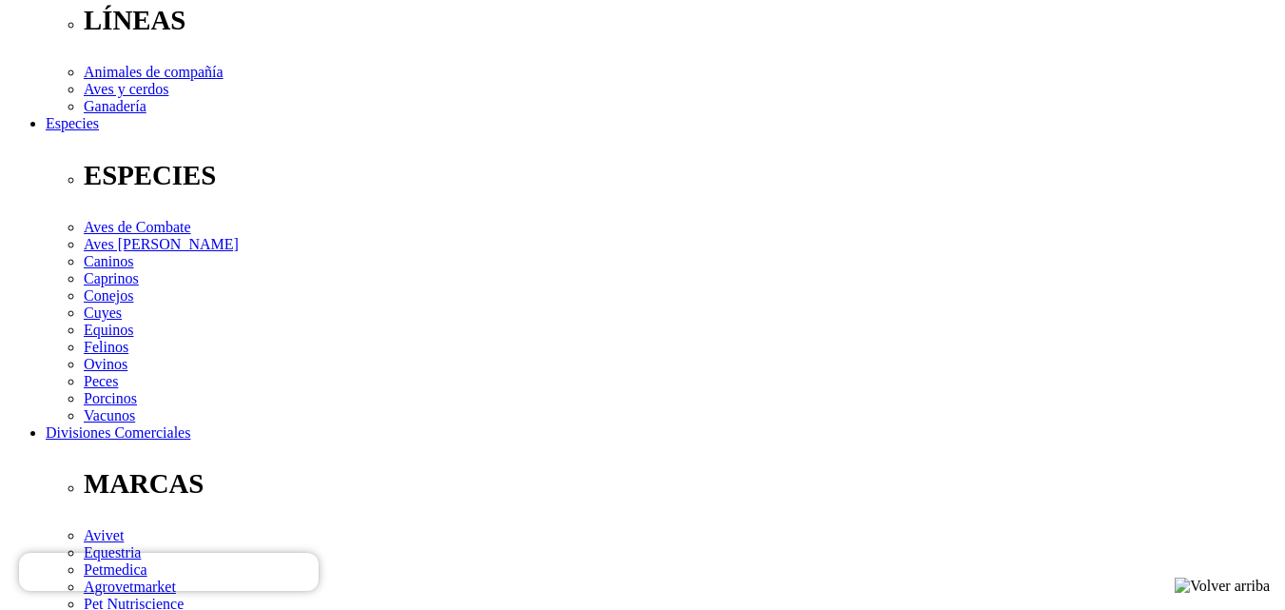
scroll to position [666, 0]
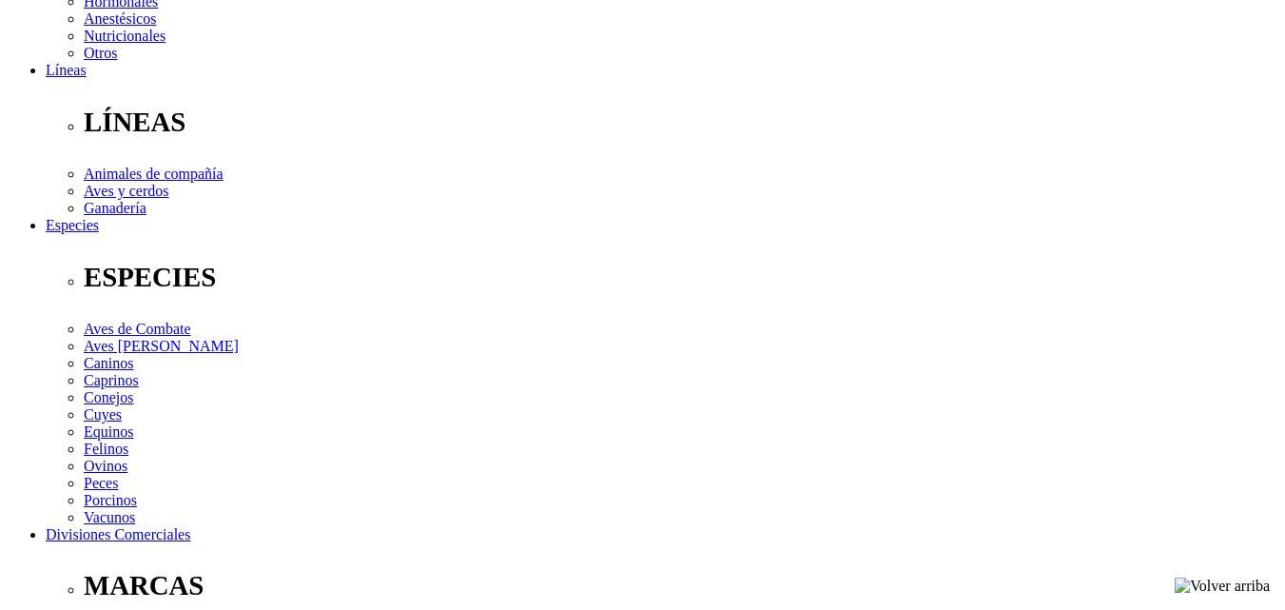
scroll to position [571, 0]
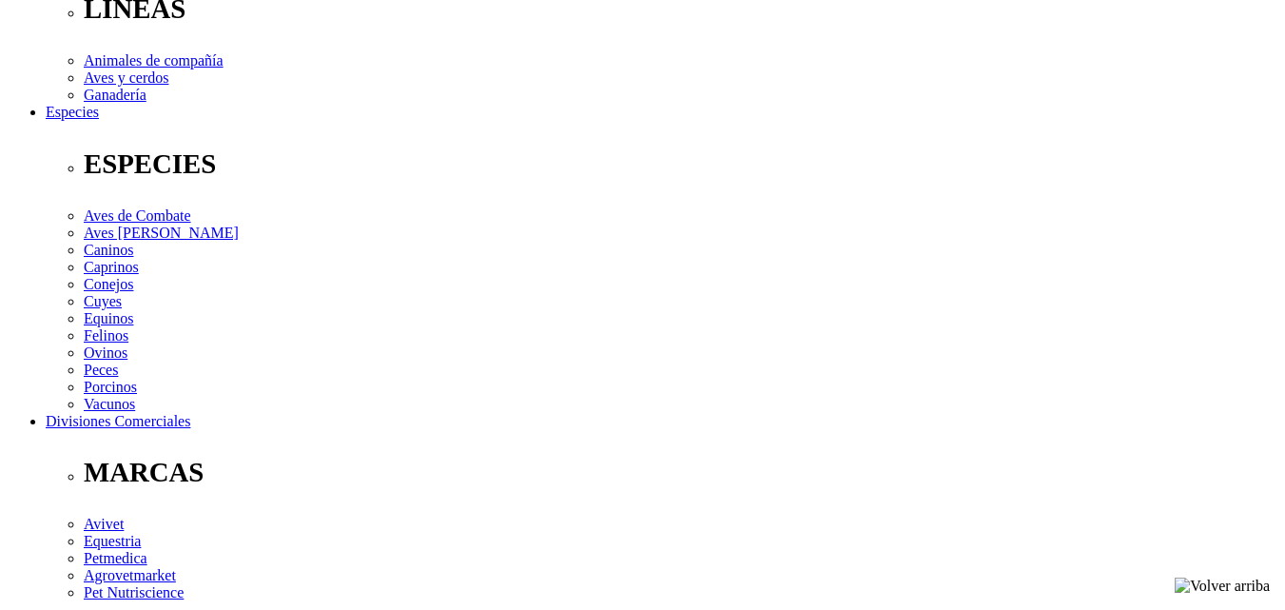
scroll to position [666, 0]
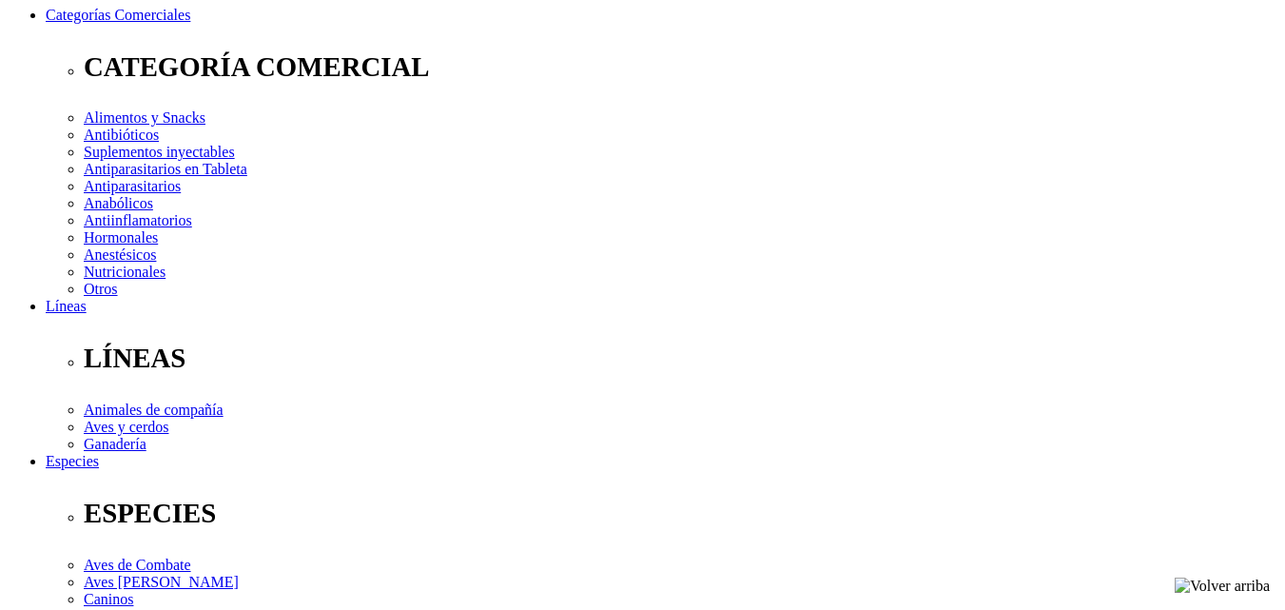
scroll to position [190, 0]
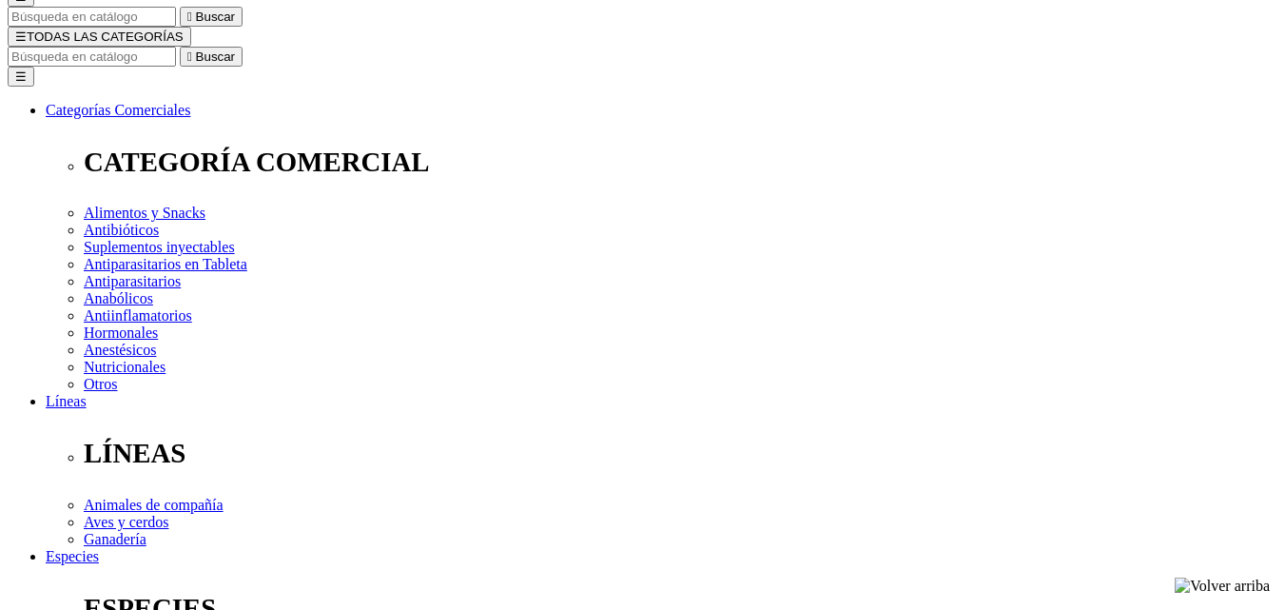
radio input "true"
select select "0"
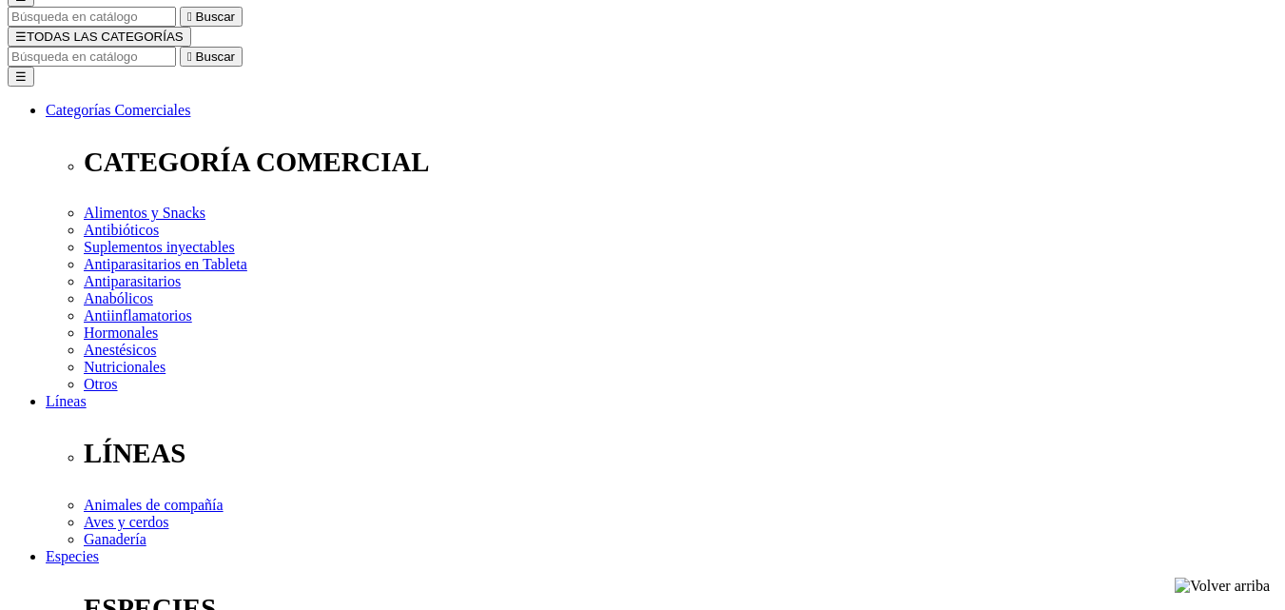
radio input "true"
select select "0"
